Goal: Task Accomplishment & Management: Complete application form

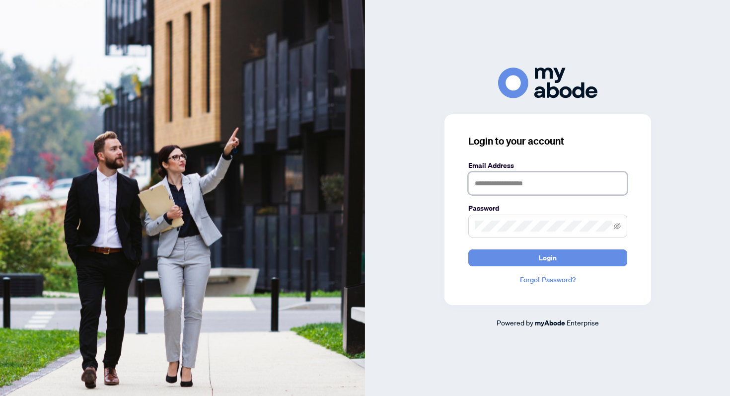
click at [511, 188] on input "text" at bounding box center [547, 183] width 159 height 23
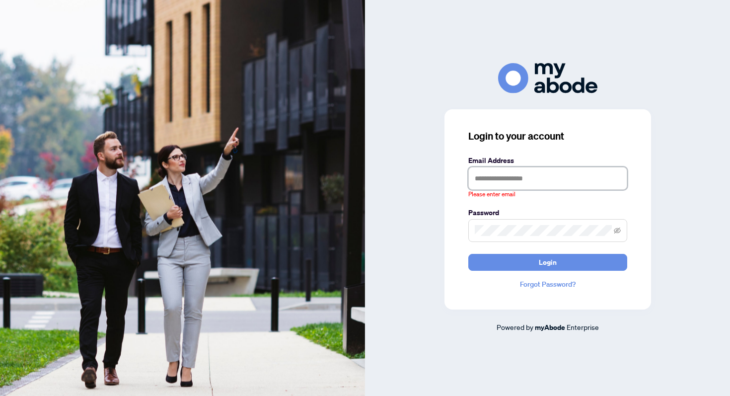
type input "**********"
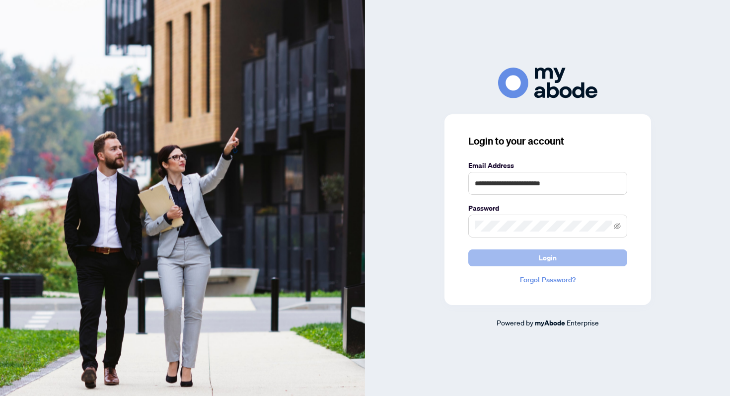
click at [477, 259] on button "Login" at bounding box center [547, 257] width 159 height 17
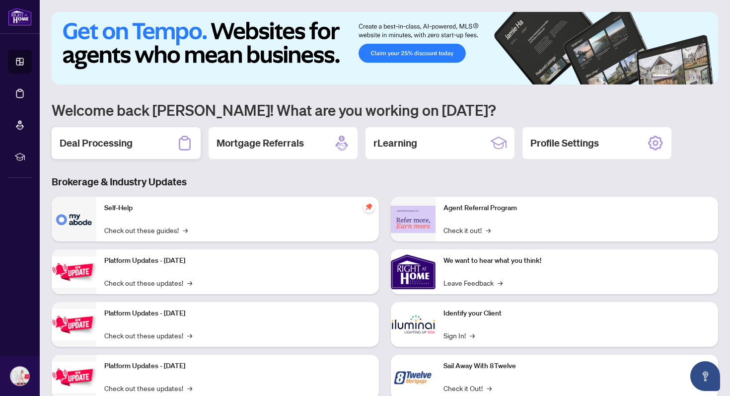
click at [152, 133] on div "Deal Processing" at bounding box center [126, 143] width 149 height 32
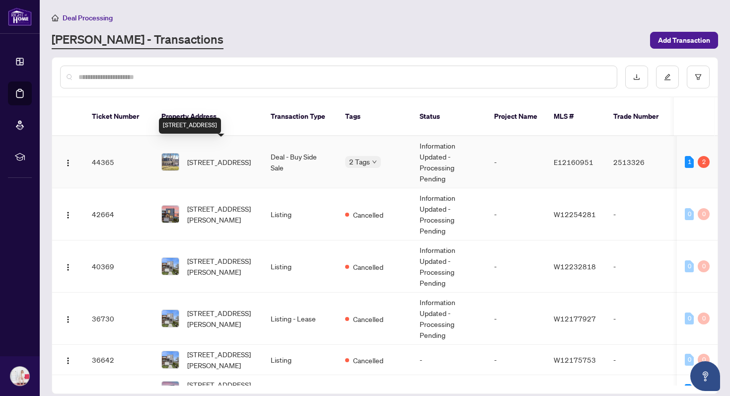
click at [203, 156] on span "[STREET_ADDRESS]" at bounding box center [219, 161] width 64 height 11
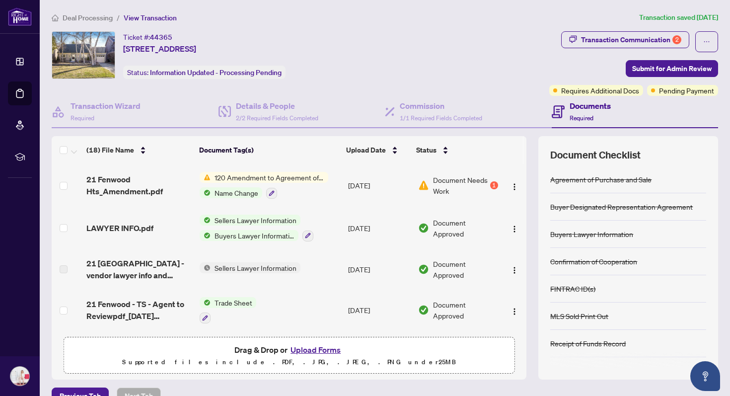
click at [491, 183] on div "1" at bounding box center [494, 185] width 8 height 8
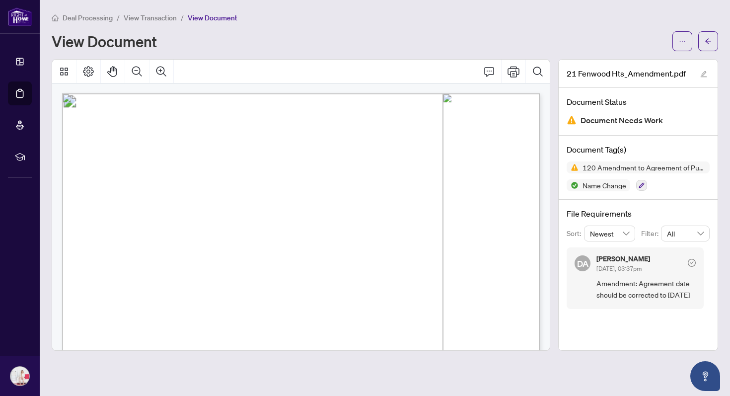
click at [620, 319] on div "21 Fenwood Hts_Amendment.pdf Document Status Document Needs Work Document Tag(s…" at bounding box center [638, 204] width 160 height 291
click at [621, 286] on span "Amendment: Agreement date should be corrected to [DATE]" at bounding box center [645, 288] width 99 height 23
click at [692, 264] on icon "check-circle" at bounding box center [692, 263] width 8 height 8
click at [706, 41] on icon "arrow-left" at bounding box center [708, 40] width 6 height 5
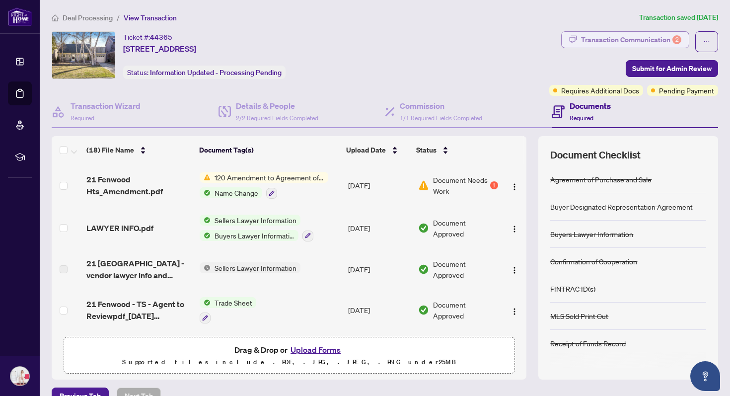
click at [650, 43] on div "Transaction Communication 2" at bounding box center [631, 40] width 100 height 16
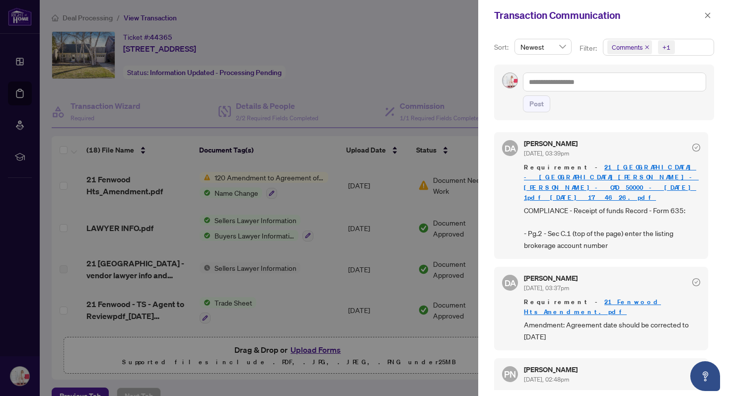
click at [622, 175] on link "21 [GEOGRAPHIC_DATA] - [GEOGRAPHIC_DATA][PERSON_NAME]-[PERSON_NAME]- CAD 50000 …" at bounding box center [611, 182] width 175 height 38
click at [317, 73] on div at bounding box center [365, 198] width 730 height 396
click at [326, 233] on div at bounding box center [365, 198] width 730 height 396
click at [317, 359] on div at bounding box center [365, 198] width 730 height 396
click at [317, 352] on div at bounding box center [365, 198] width 730 height 396
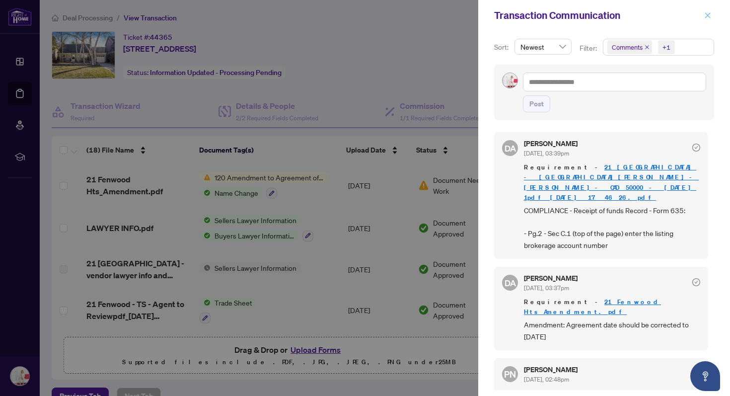
click at [703, 15] on button "button" at bounding box center [707, 15] width 13 height 12
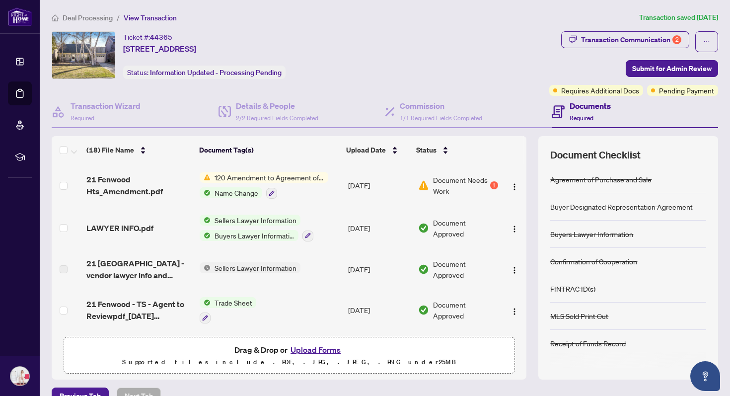
click at [315, 348] on button "Upload Forms" at bounding box center [315, 349] width 56 height 13
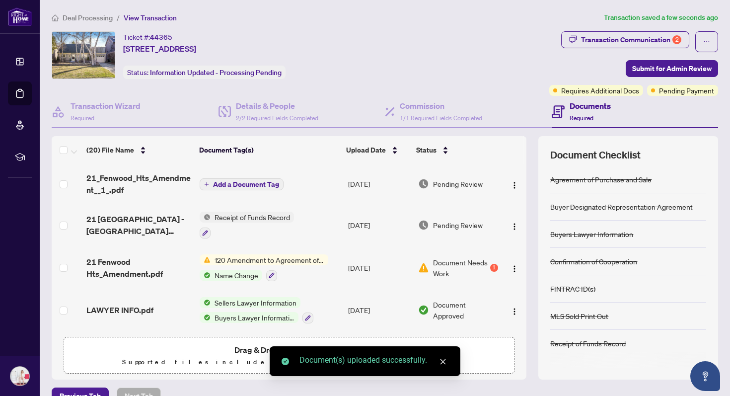
click at [251, 183] on span "Add a Document Tag" at bounding box center [246, 184] width 66 height 7
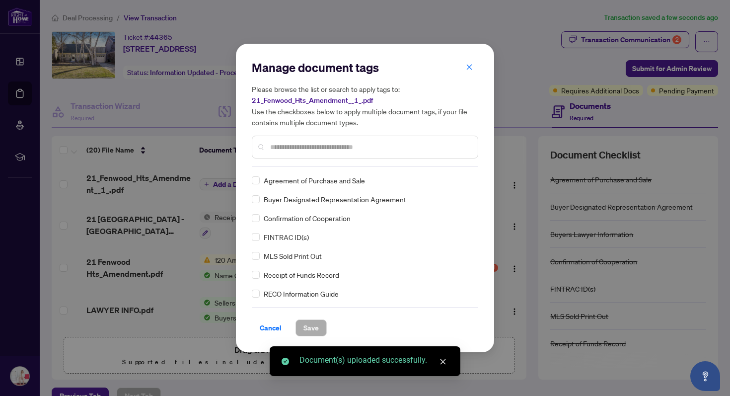
click at [274, 166] on div "Manage document tags Please browse the list or search to apply tags to: 21_Fenw…" at bounding box center [365, 113] width 226 height 107
click at [276, 145] on input "text" at bounding box center [370, 146] width 200 height 11
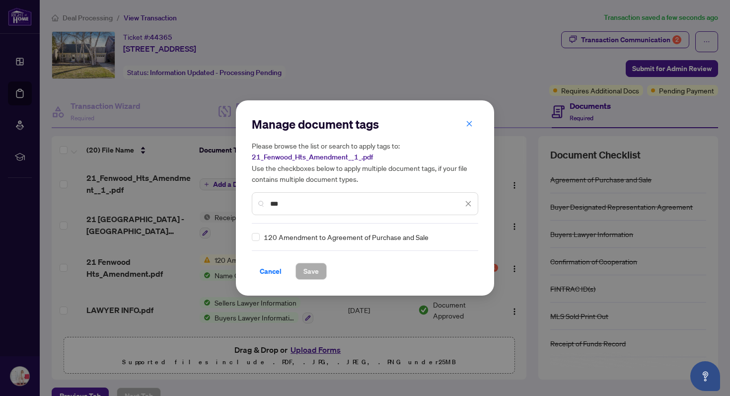
type input "***"
click at [306, 272] on span "Save" at bounding box center [310, 271] width 15 height 16
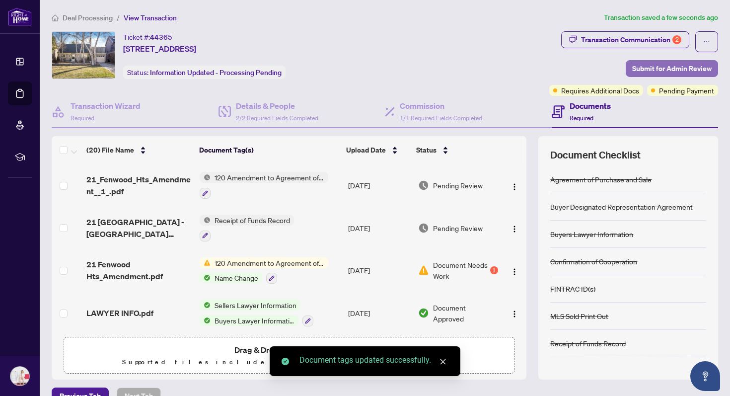
click at [648, 60] on button "Submit for Admin Review" at bounding box center [671, 68] width 92 height 17
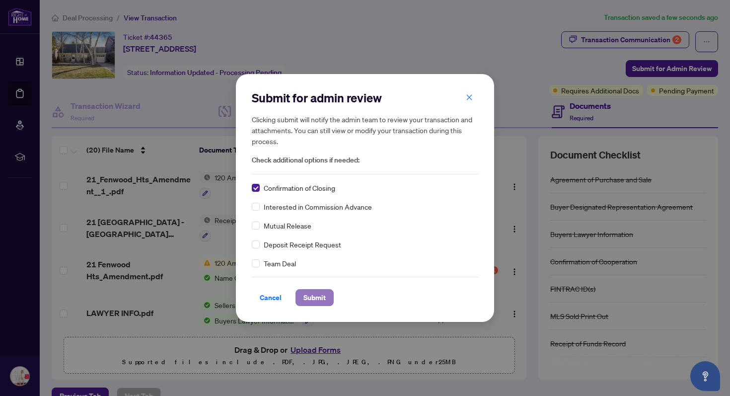
click at [316, 297] on span "Submit" at bounding box center [314, 297] width 22 height 16
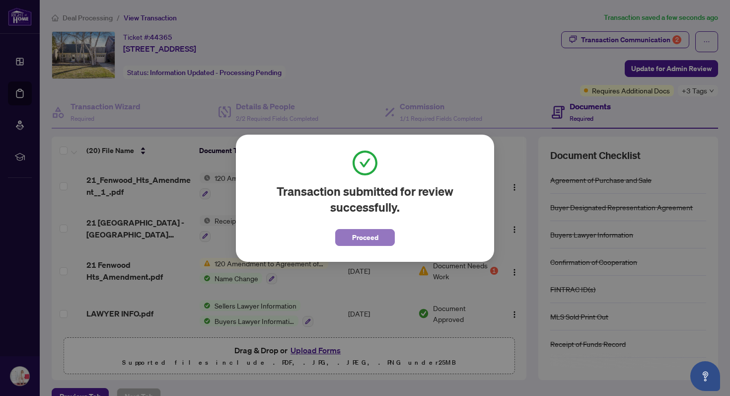
click at [382, 237] on button "Proceed" at bounding box center [365, 237] width 60 height 17
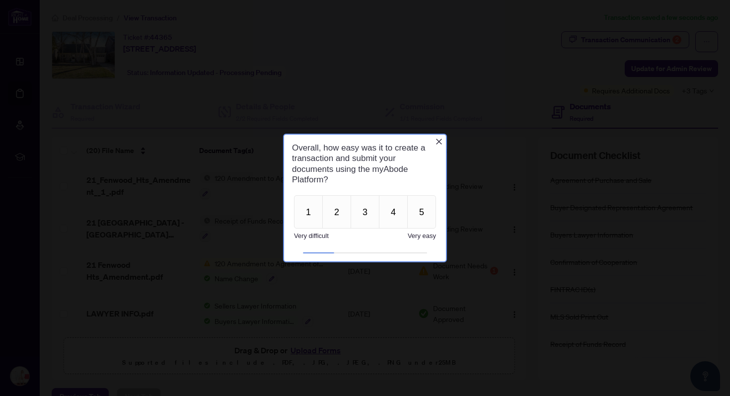
click at [436, 137] on div "Overall, how easy was it to create a transaction and submit your documents usin…" at bounding box center [365, 164] width 162 height 58
click at [439, 142] on icon "Close button" at bounding box center [439, 141] width 6 height 6
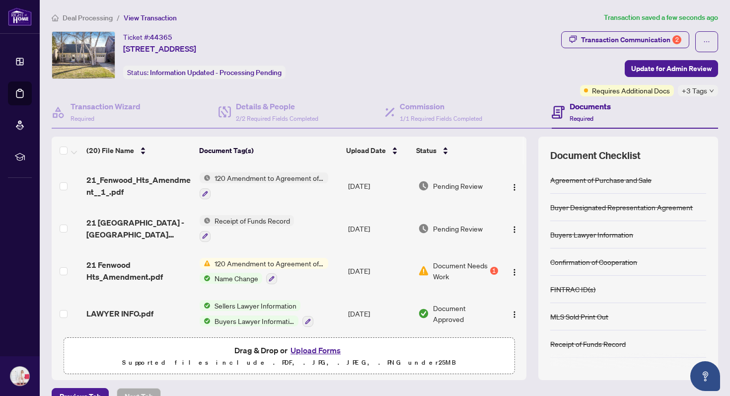
click at [313, 344] on button "Upload Forms" at bounding box center [315, 350] width 56 height 13
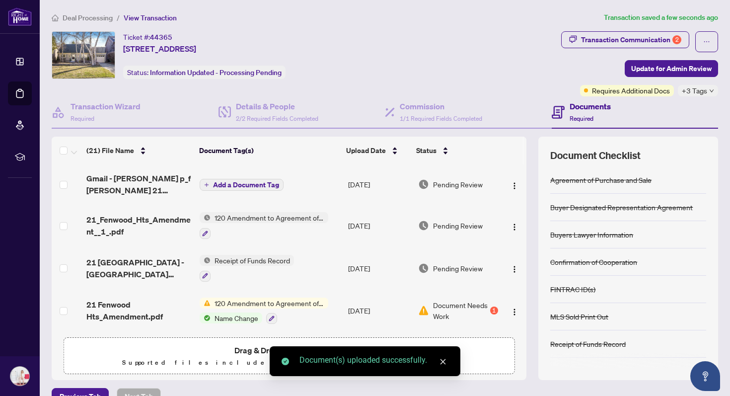
click at [255, 175] on td "Add a Document Tag" at bounding box center [270, 184] width 148 height 40
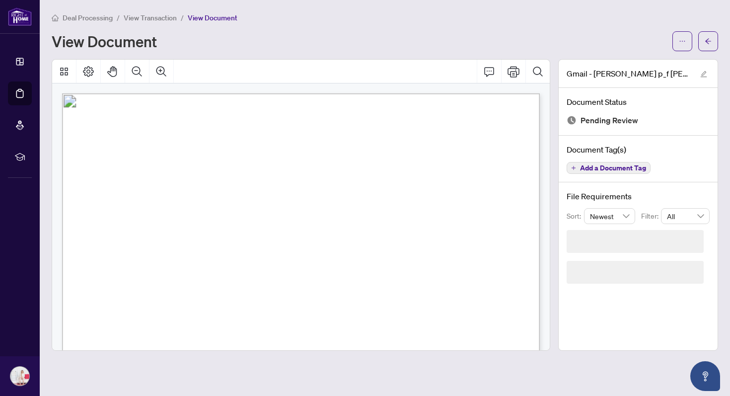
click at [702, 37] on button "button" at bounding box center [708, 41] width 20 height 20
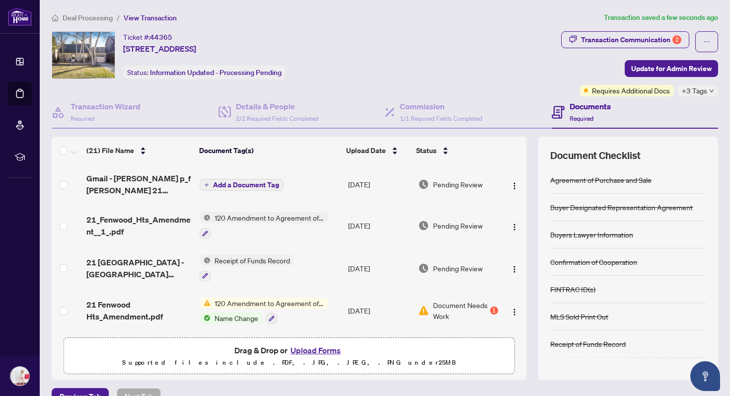
click at [257, 189] on button "Add a Document Tag" at bounding box center [242, 185] width 84 height 12
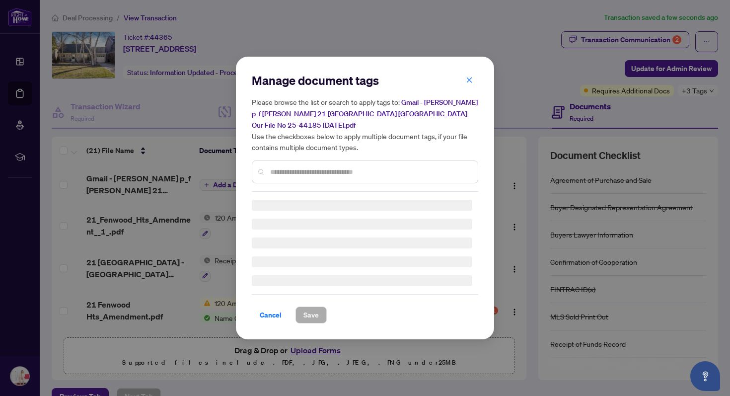
click at [276, 171] on div "Manage document tags Please browse the list or search to apply tags to: Gmail -…" at bounding box center [365, 131] width 226 height 119
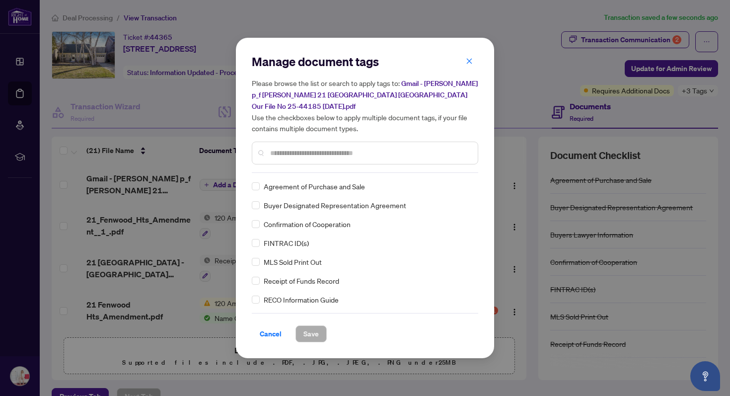
click at [280, 150] on input "text" at bounding box center [370, 152] width 200 height 11
type input "*"
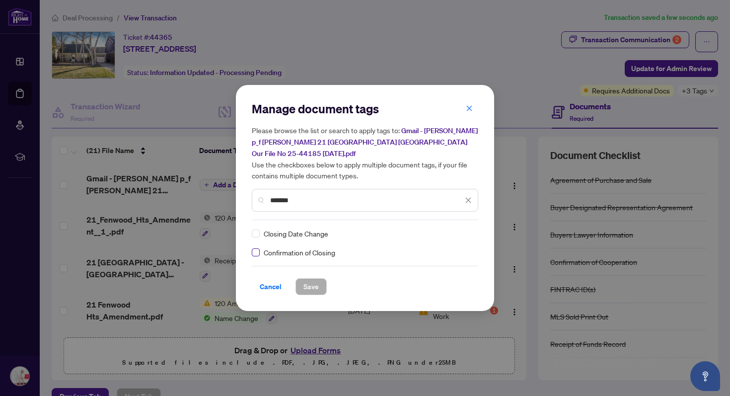
type input "*******"
click at [308, 292] on span "Save" at bounding box center [310, 286] width 15 height 16
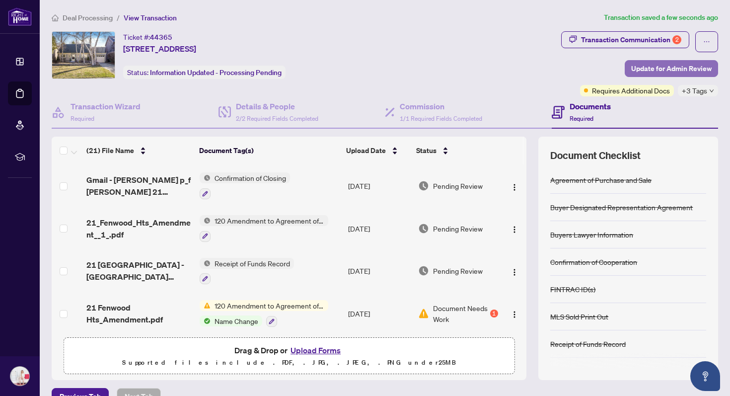
click at [654, 69] on span "Update for Admin Review" at bounding box center [671, 69] width 80 height 16
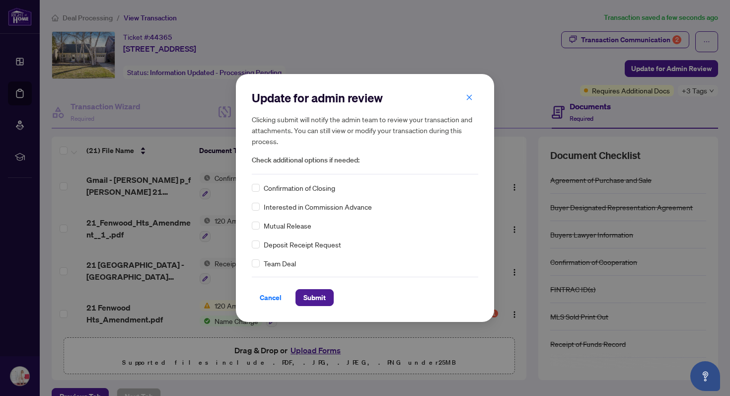
click at [310, 191] on span "Confirmation of Closing" at bounding box center [299, 187] width 71 height 11
click at [302, 301] on button "Submit" at bounding box center [314, 297] width 38 height 17
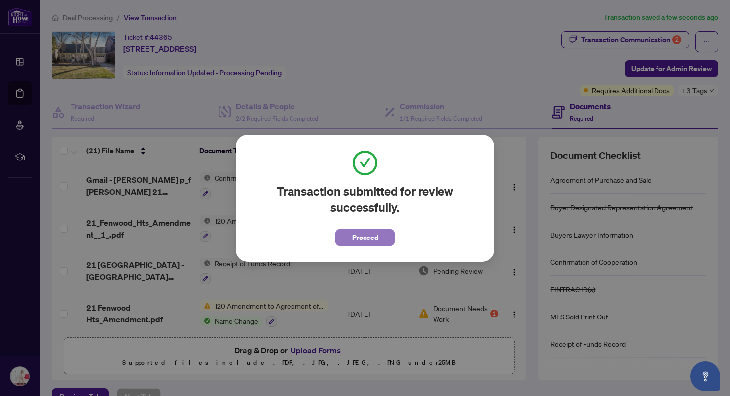
click at [363, 236] on span "Proceed" at bounding box center [365, 237] width 26 height 16
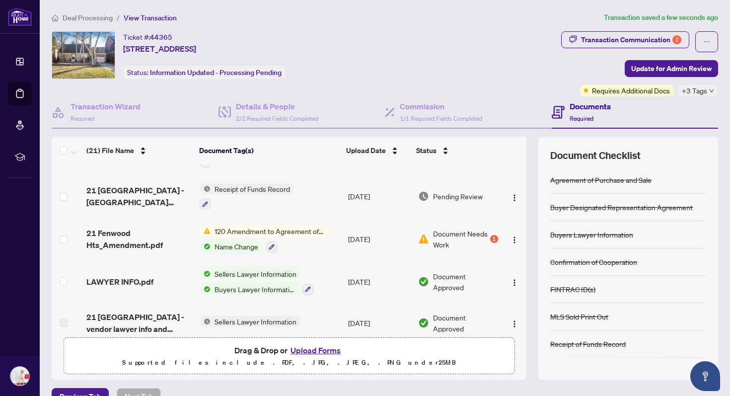
scroll to position [76, 0]
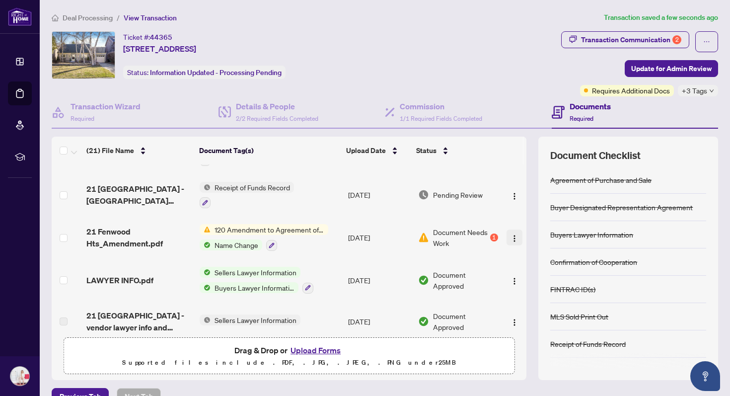
click at [510, 238] on img "button" at bounding box center [514, 238] width 8 height 8
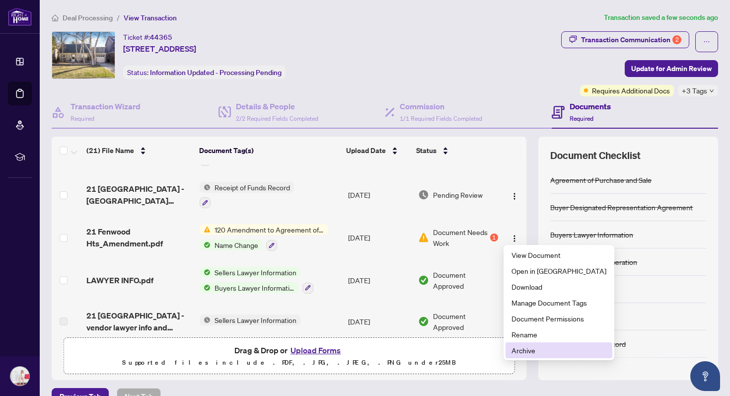
click at [532, 349] on span "Archive" at bounding box center [558, 349] width 95 height 11
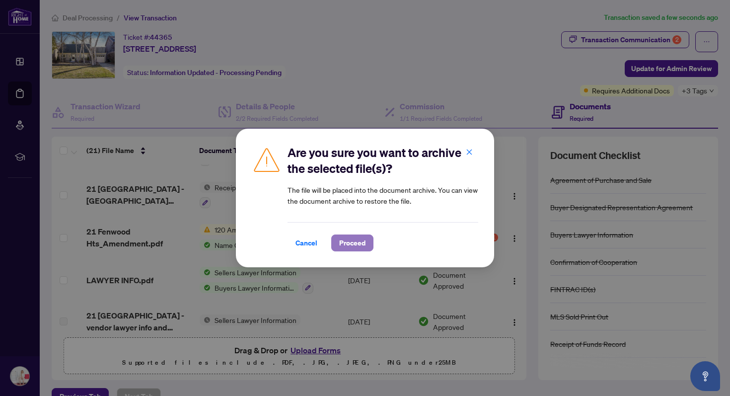
click at [355, 238] on span "Proceed" at bounding box center [352, 243] width 26 height 16
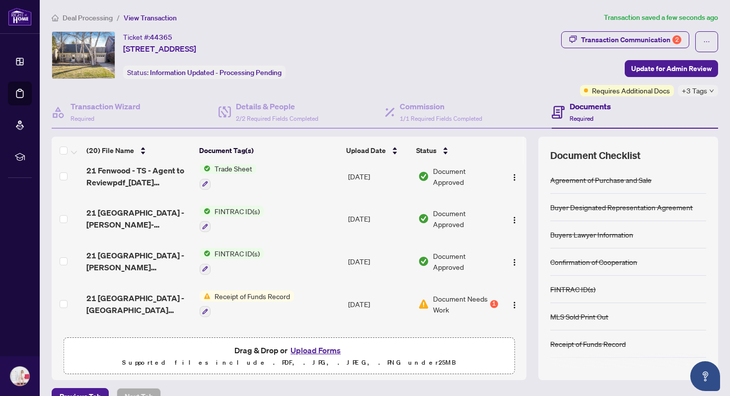
scroll to position [248, 0]
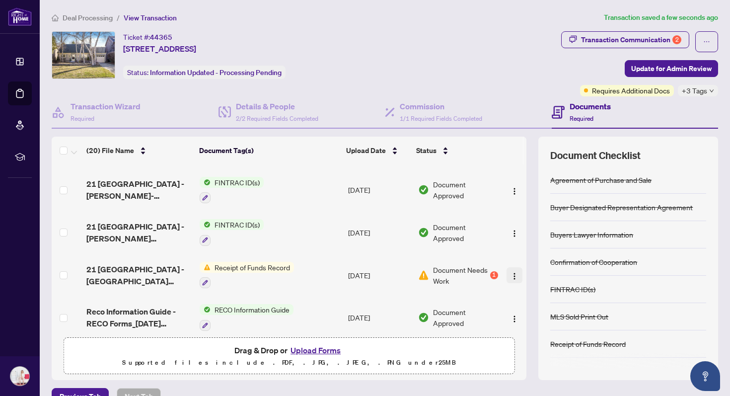
click at [510, 272] on img "button" at bounding box center [514, 276] width 8 height 8
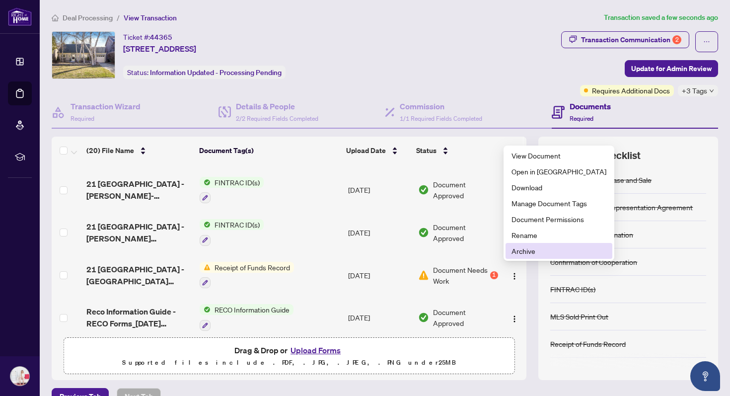
click at [517, 253] on span "Archive" at bounding box center [558, 250] width 95 height 11
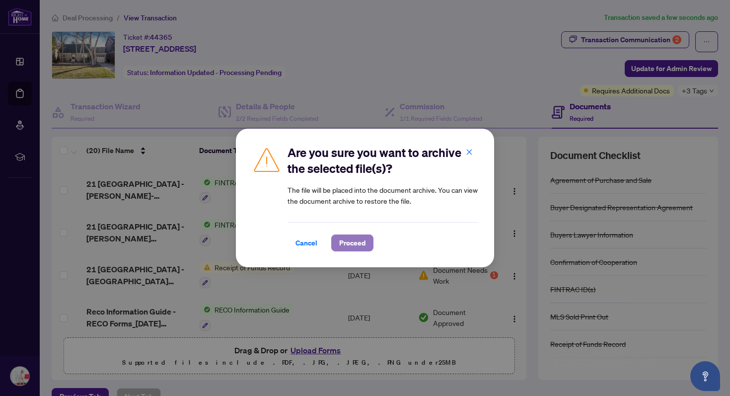
click at [344, 249] on span "Proceed" at bounding box center [352, 243] width 26 height 16
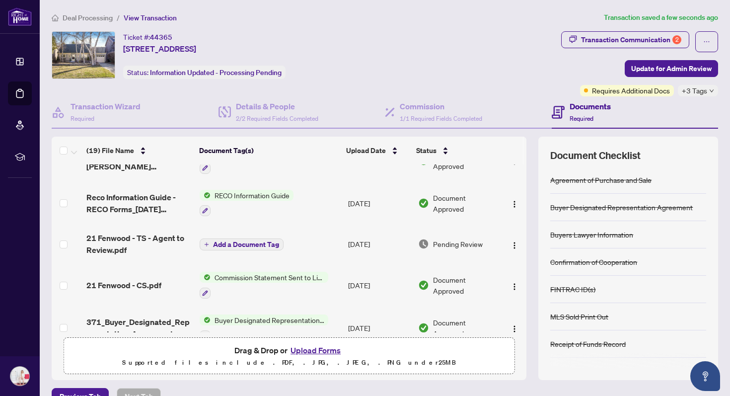
scroll to position [0, 0]
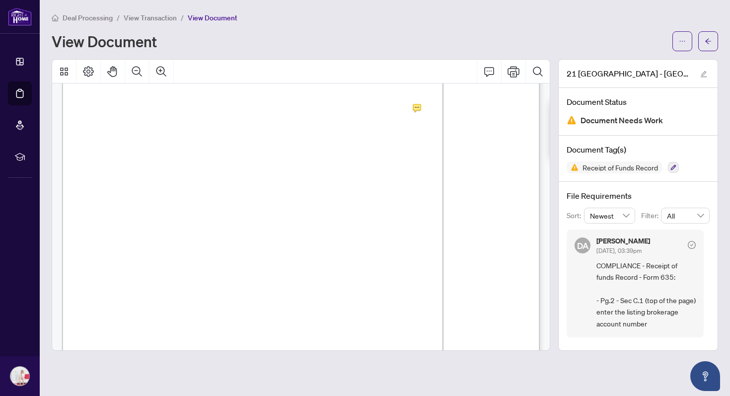
scroll to position [728, 0]
drag, startPoint x: 307, startPoint y: 130, endPoint x: 92, endPoint y: 128, distance: 214.9
click at [92, 128] on span "Transit: 10852 Account: 5229122 Inst: 004" at bounding box center [197, 129] width 210 height 9
click at [683, 40] on icon "ellipsis" at bounding box center [682, 41] width 7 height 7
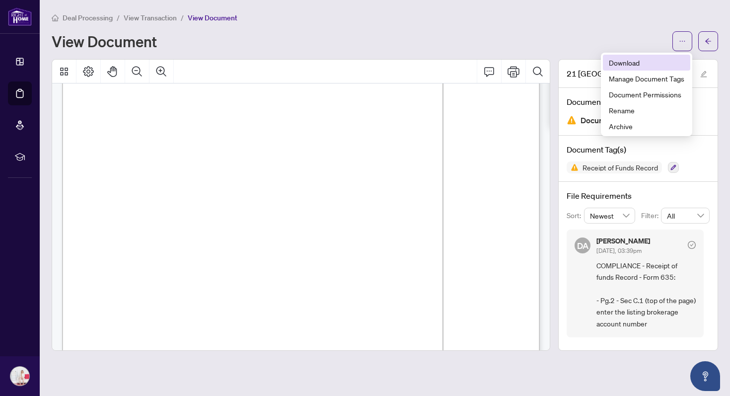
click at [666, 63] on span "Download" at bounding box center [646, 62] width 75 height 11
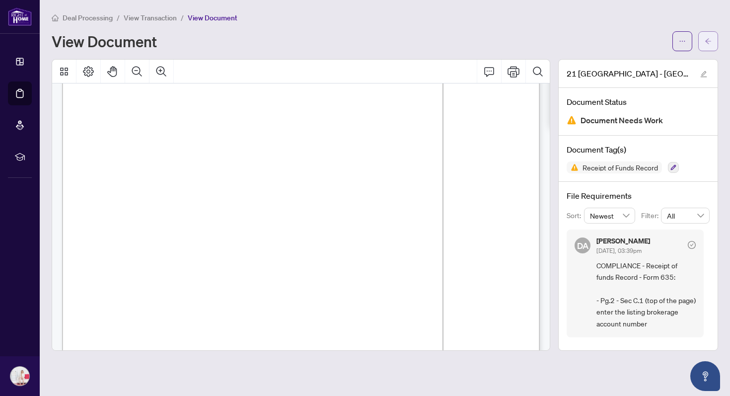
click at [706, 44] on icon "arrow-left" at bounding box center [707, 41] width 7 height 7
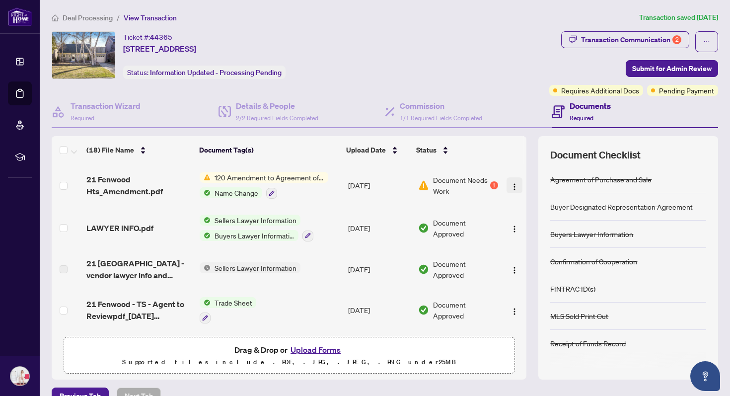
click at [510, 188] on img "button" at bounding box center [514, 187] width 8 height 8
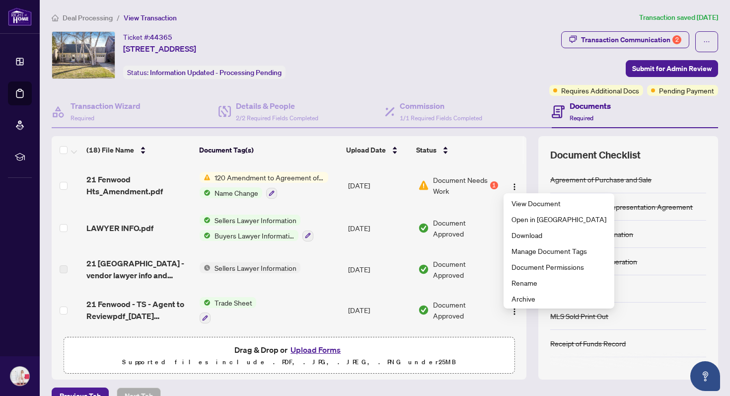
scroll to position [19, 0]
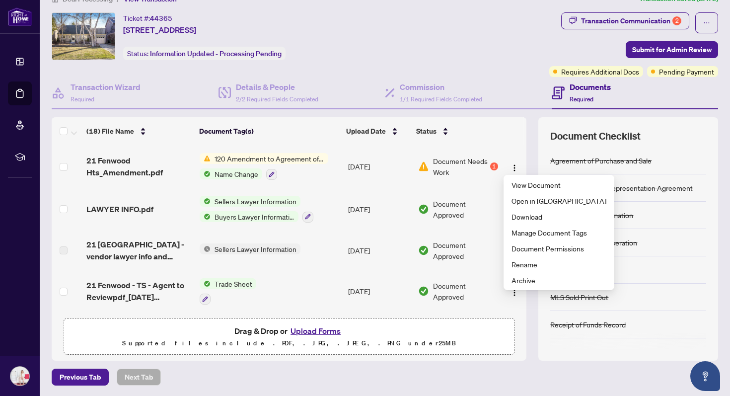
click at [300, 331] on button "Upload Forms" at bounding box center [315, 330] width 56 height 13
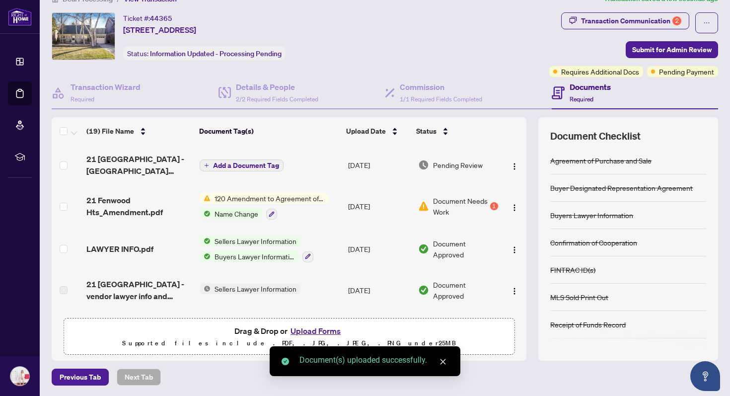
click at [247, 162] on span "Add a Document Tag" at bounding box center [246, 165] width 66 height 7
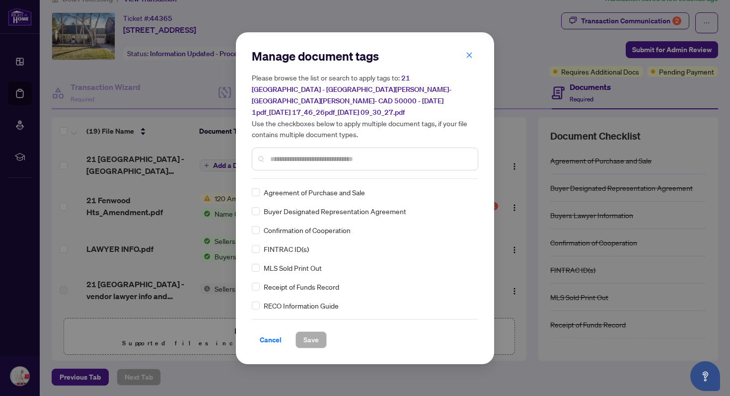
click at [284, 153] on input "text" at bounding box center [370, 158] width 200 height 11
click at [302, 334] on button "Save" at bounding box center [310, 339] width 31 height 17
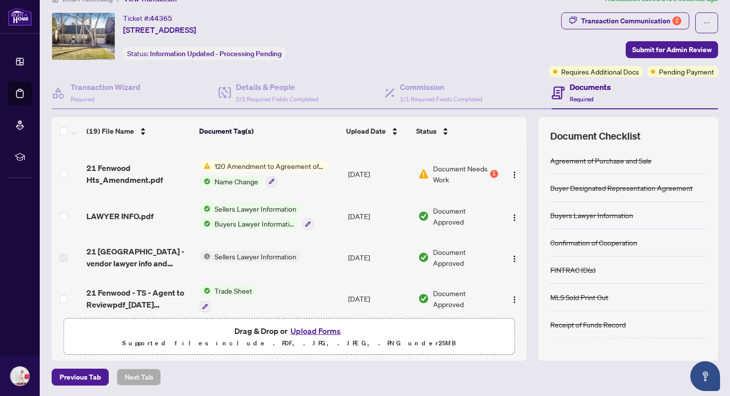
scroll to position [0, 0]
